Goal: Use online tool/utility

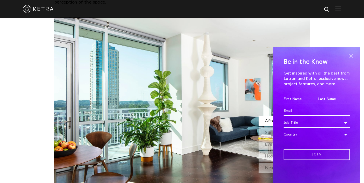
scroll to position [432, 0]
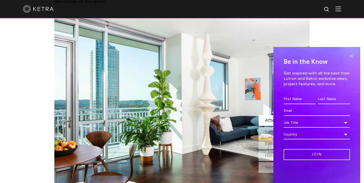
click at [352, 54] on span at bounding box center [352, 56] width 8 height 8
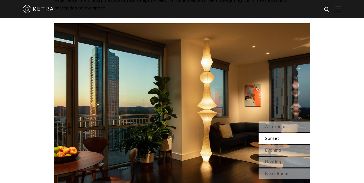
scroll to position [427, 0]
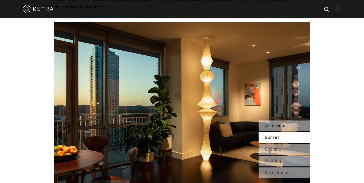
click at [275, 124] on span "Afternoon" at bounding box center [276, 126] width 22 height 5
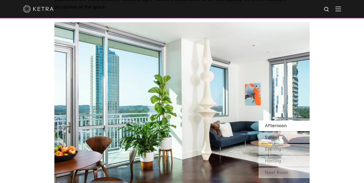
click at [274, 135] on span "Sunset" at bounding box center [272, 137] width 14 height 5
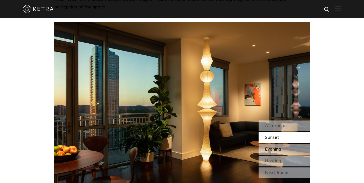
click at [274, 147] on span "Evening" at bounding box center [273, 149] width 16 height 5
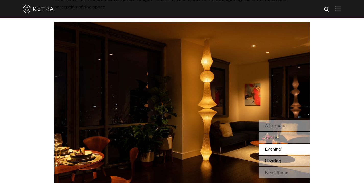
click at [274, 156] on div "Hosting" at bounding box center [284, 161] width 51 height 11
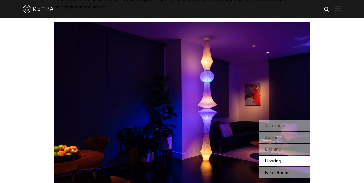
click at [276, 168] on div "Next Room" at bounding box center [284, 173] width 51 height 11
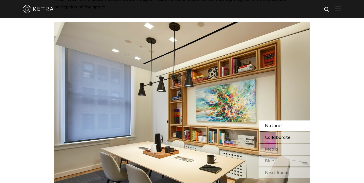
click at [271, 135] on span "Collaborate" at bounding box center [278, 137] width 26 height 5
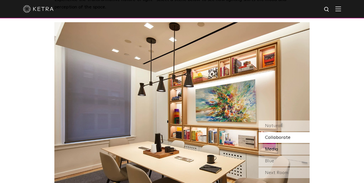
click at [272, 147] on span "Media" at bounding box center [271, 149] width 13 height 5
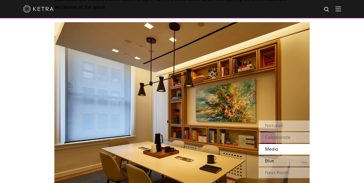
click at [273, 159] on span "Blue" at bounding box center [269, 161] width 9 height 5
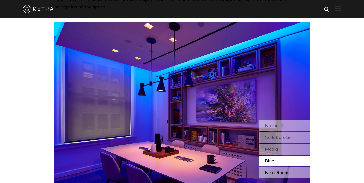
click at [273, 168] on div "Next Room" at bounding box center [284, 173] width 51 height 11
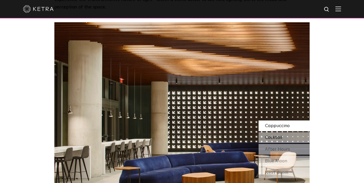
click at [272, 135] on span "Cocktail" at bounding box center [273, 137] width 17 height 5
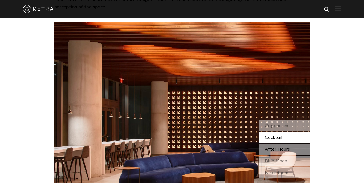
click at [272, 147] on span "After Hours" at bounding box center [277, 149] width 25 height 5
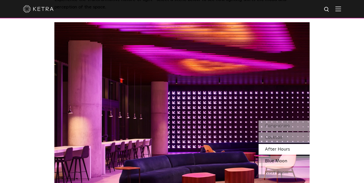
click at [273, 156] on div "Blue Moon" at bounding box center [284, 161] width 51 height 11
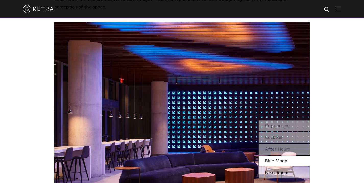
click at [273, 168] on div "Next Room" at bounding box center [284, 173] width 51 height 11
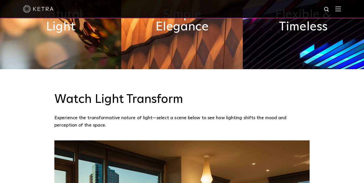
scroll to position [191, 0]
